Goal: Task Accomplishment & Management: Complete application form

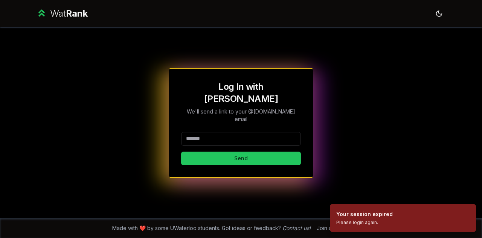
click at [217, 132] on input at bounding box center [241, 139] width 120 height 14
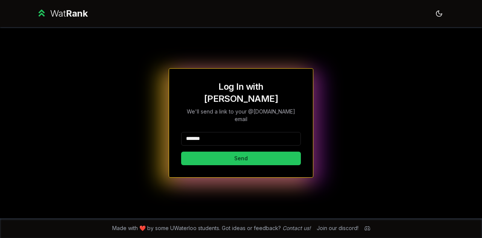
type input "*******"
click at [181, 152] on button "Send" at bounding box center [241, 159] width 120 height 14
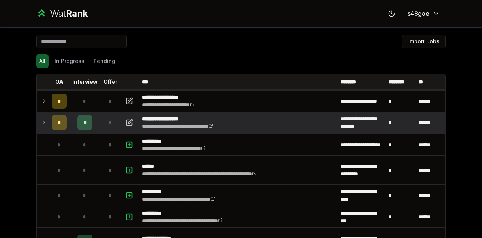
click at [41, 129] on td at bounding box center [43, 122] width 12 height 21
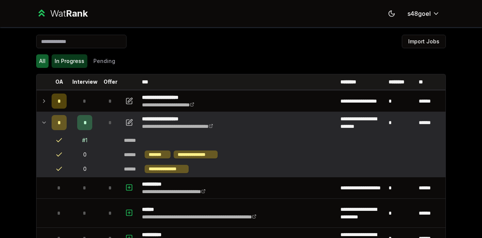
click at [69, 64] on button "In Progress" at bounding box center [70, 61] width 36 height 14
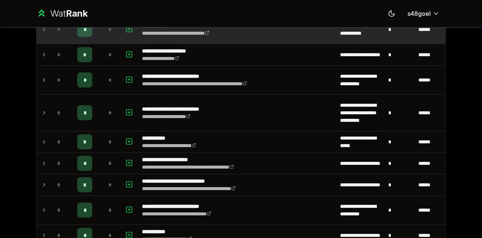
scroll to position [162, 0]
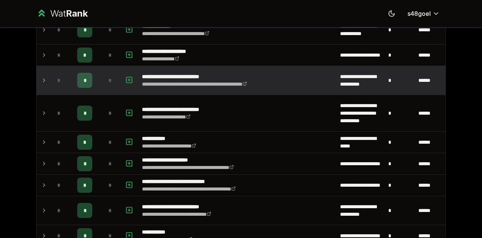
click at [37, 77] on td at bounding box center [43, 80] width 12 height 29
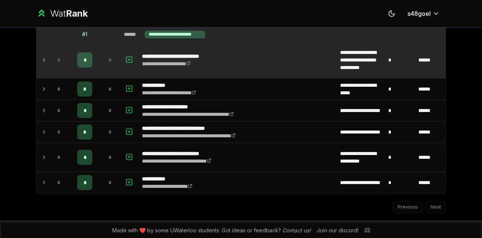
scroll to position [228, 0]
